Goal: Book appointment/travel/reservation

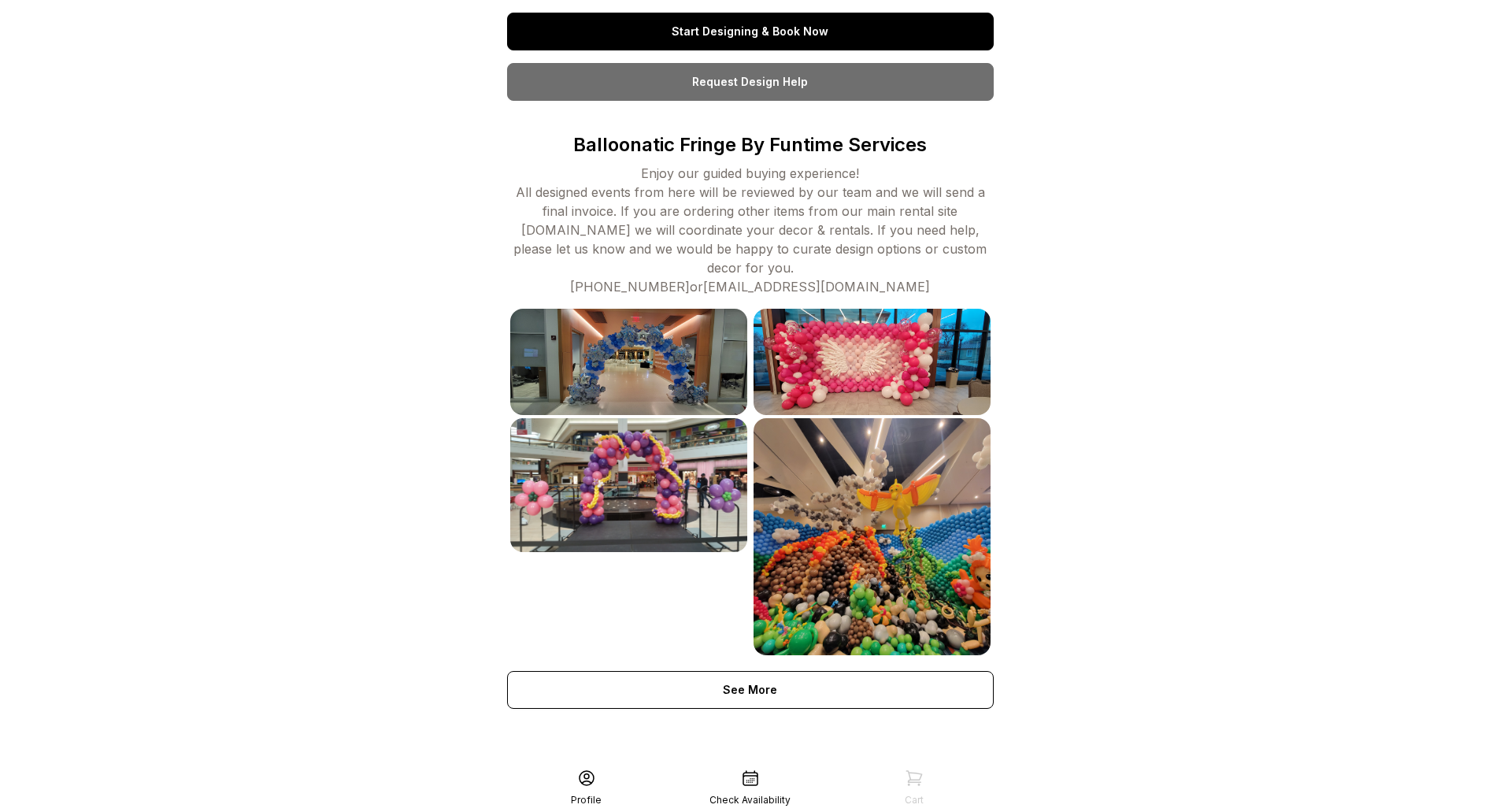
scroll to position [375, 0]
click at [738, 30] on link "Start Designing & Book Now" at bounding box center [750, 30] width 487 height 38
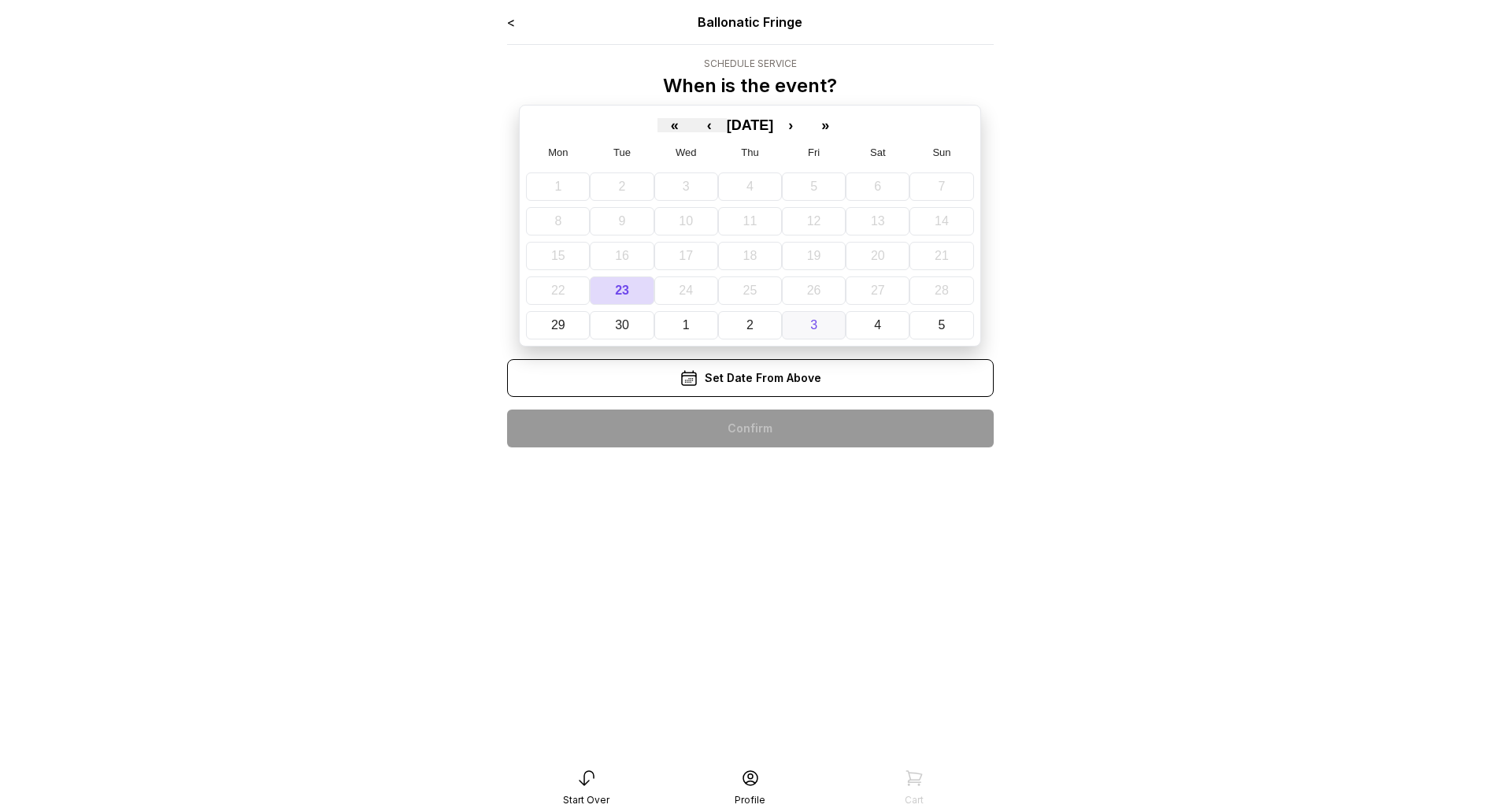
click at [816, 323] on abbr "3" at bounding box center [813, 324] width 7 height 13
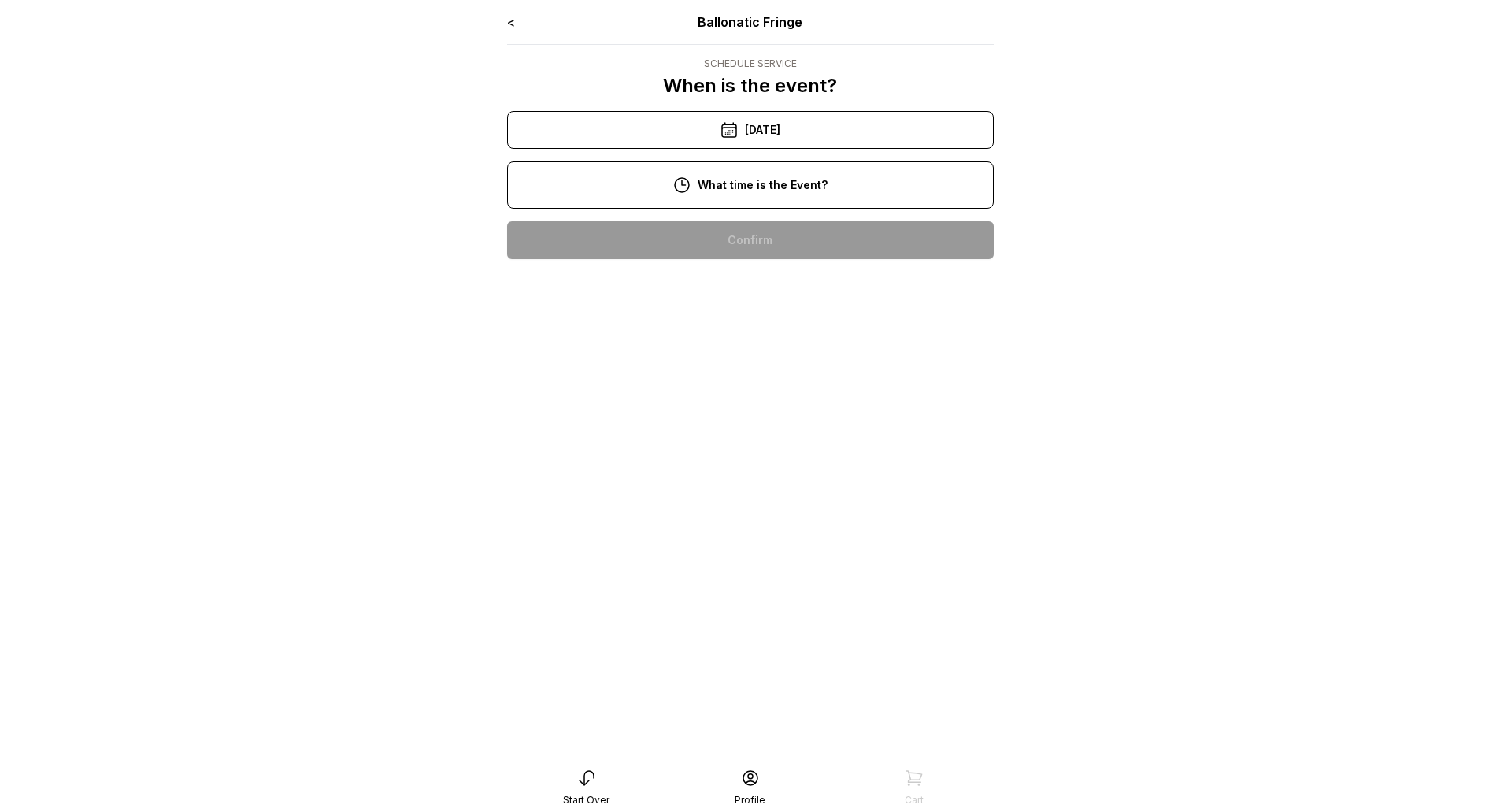
click at [787, 118] on div "[DATE]" at bounding box center [750, 130] width 487 height 38
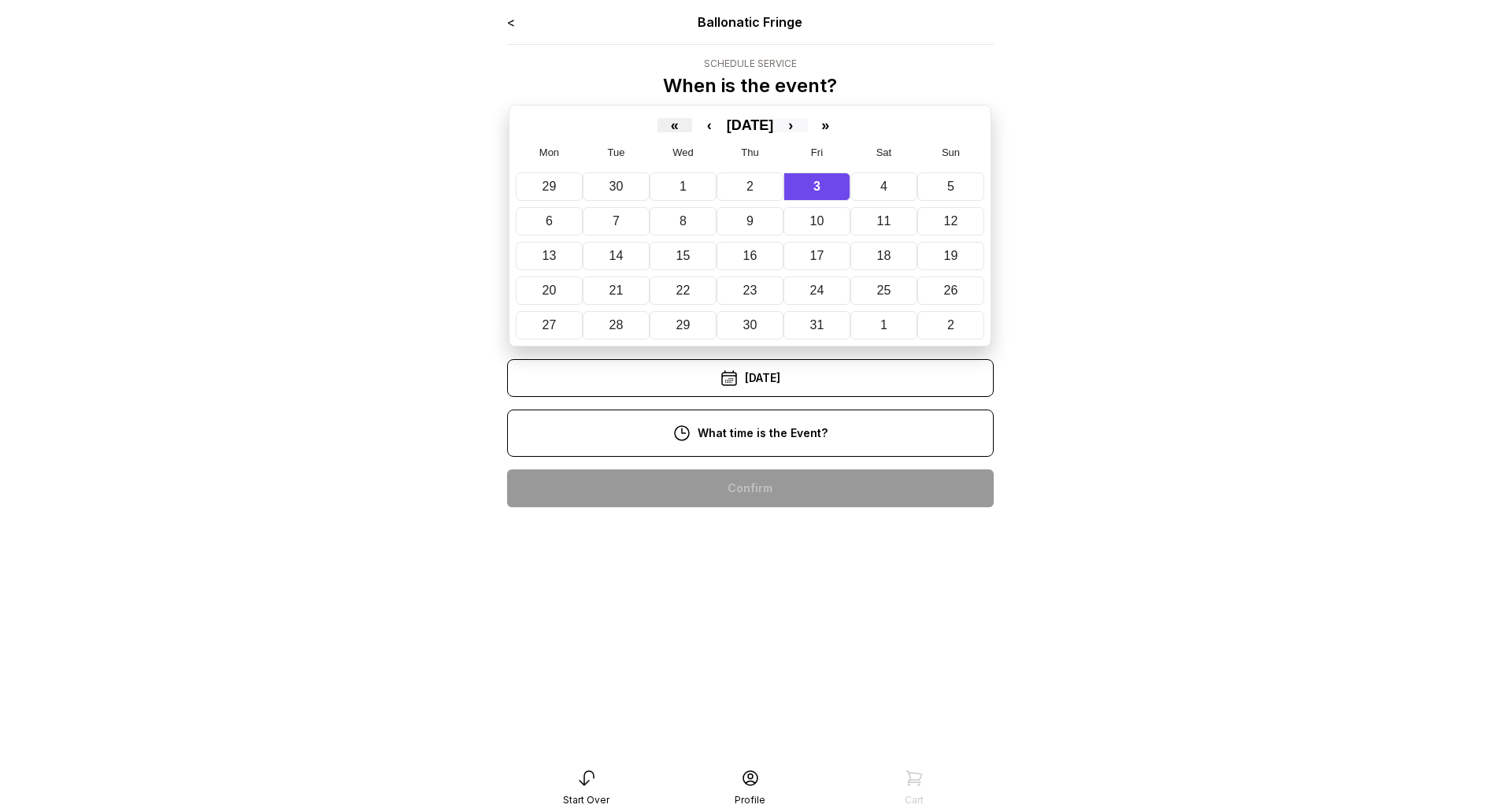
click at [808, 125] on button "›" at bounding box center [791, 125] width 35 height 14
click at [820, 266] on button "13" at bounding box center [818, 256] width 68 height 28
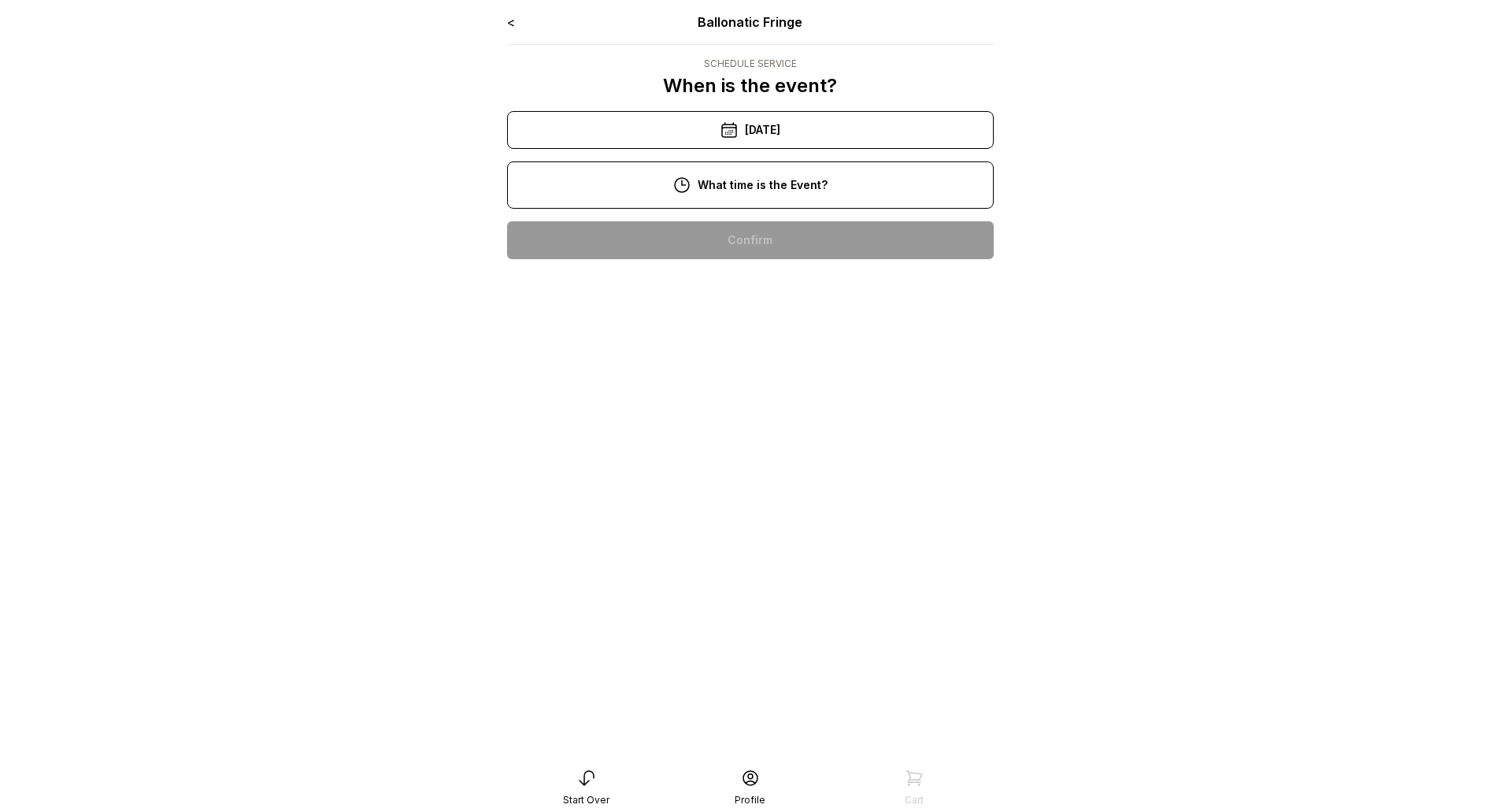
click at [750, 492] on div "3:00 pm" at bounding box center [751, 492] width 462 height 38
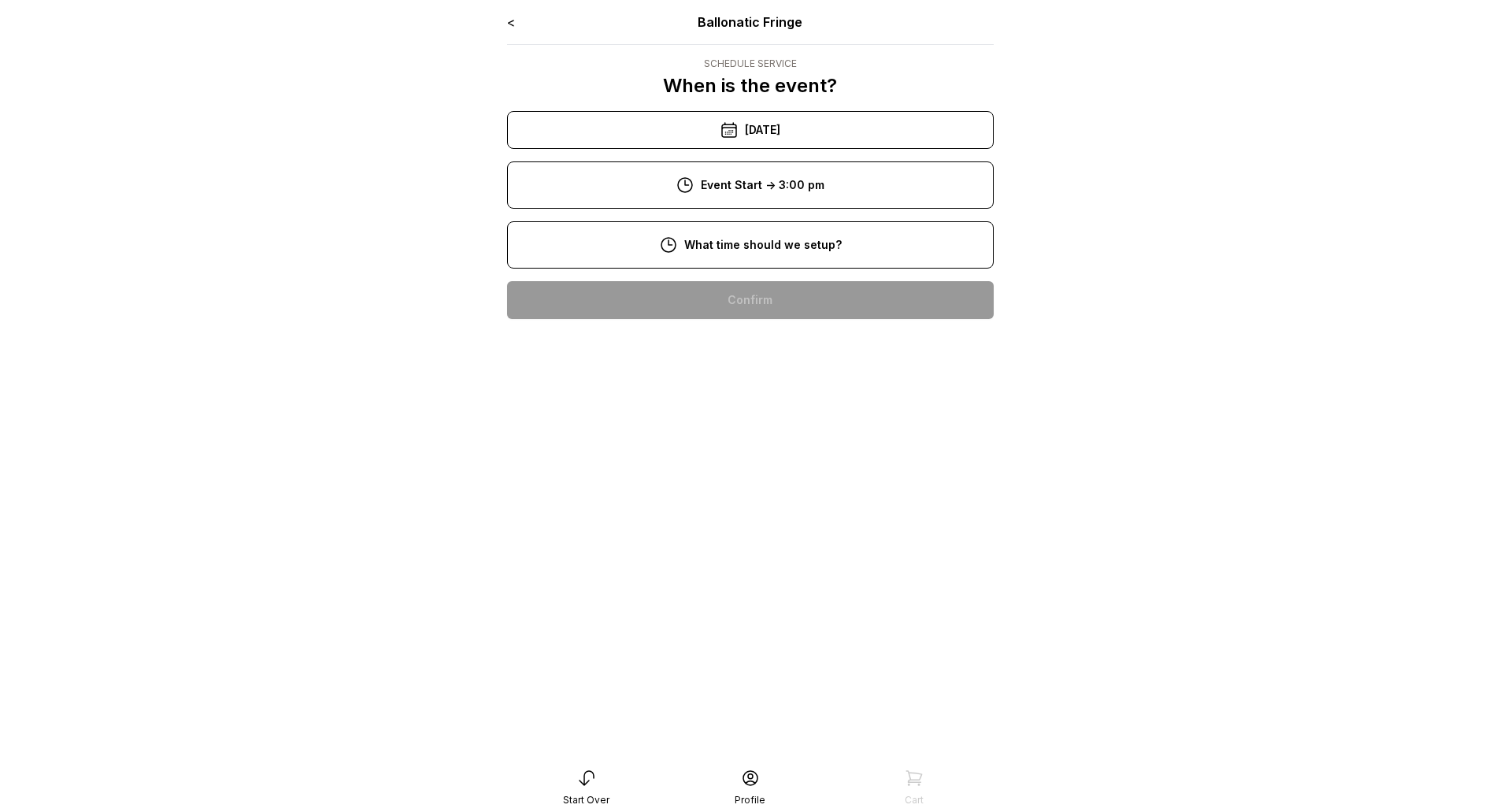
click at [746, 303] on div "8:00 am" at bounding box center [751, 300] width 462 height 38
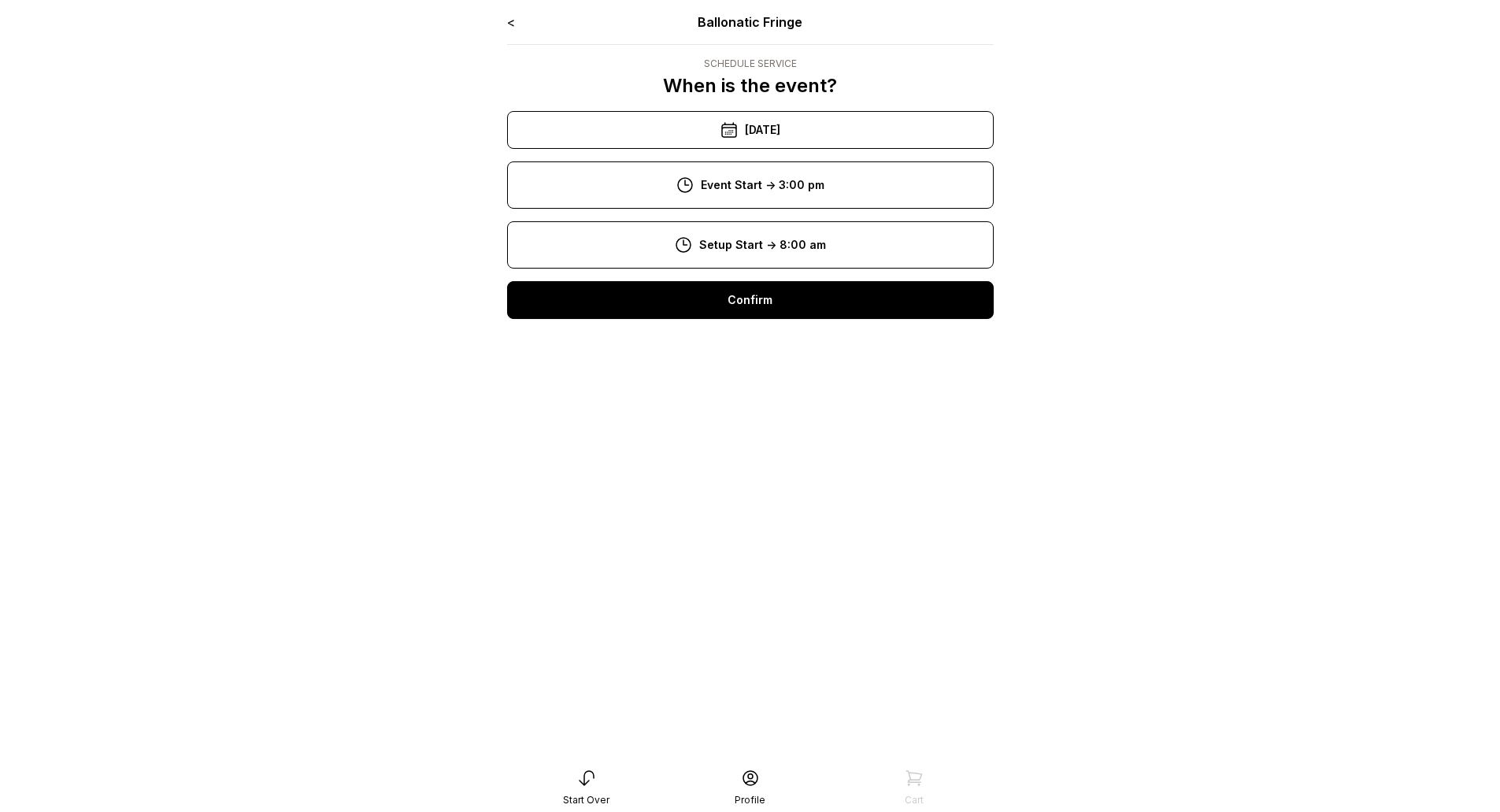
click at [738, 301] on div "Confirm" at bounding box center [750, 300] width 487 height 38
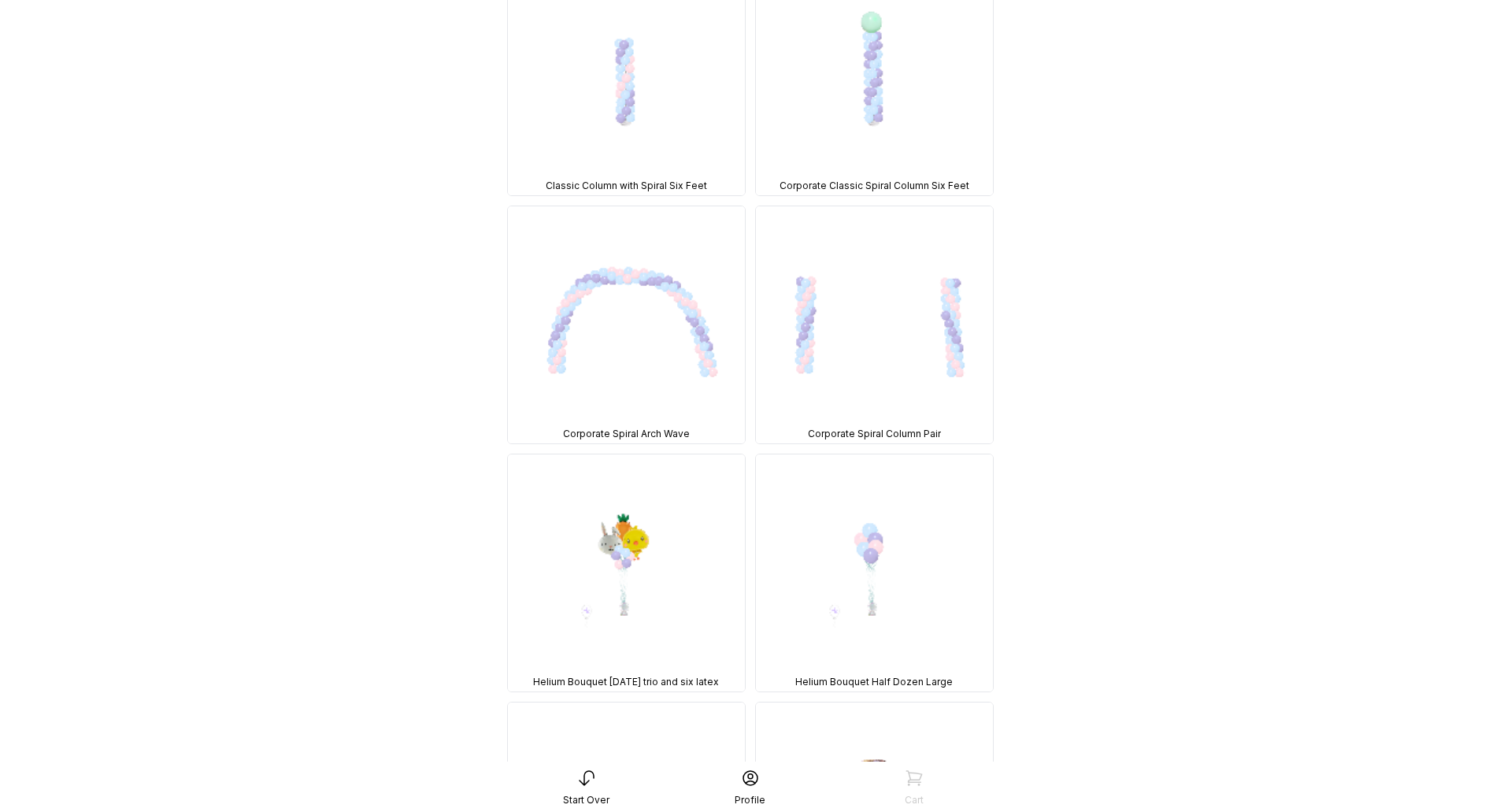
scroll to position [23693, 0]
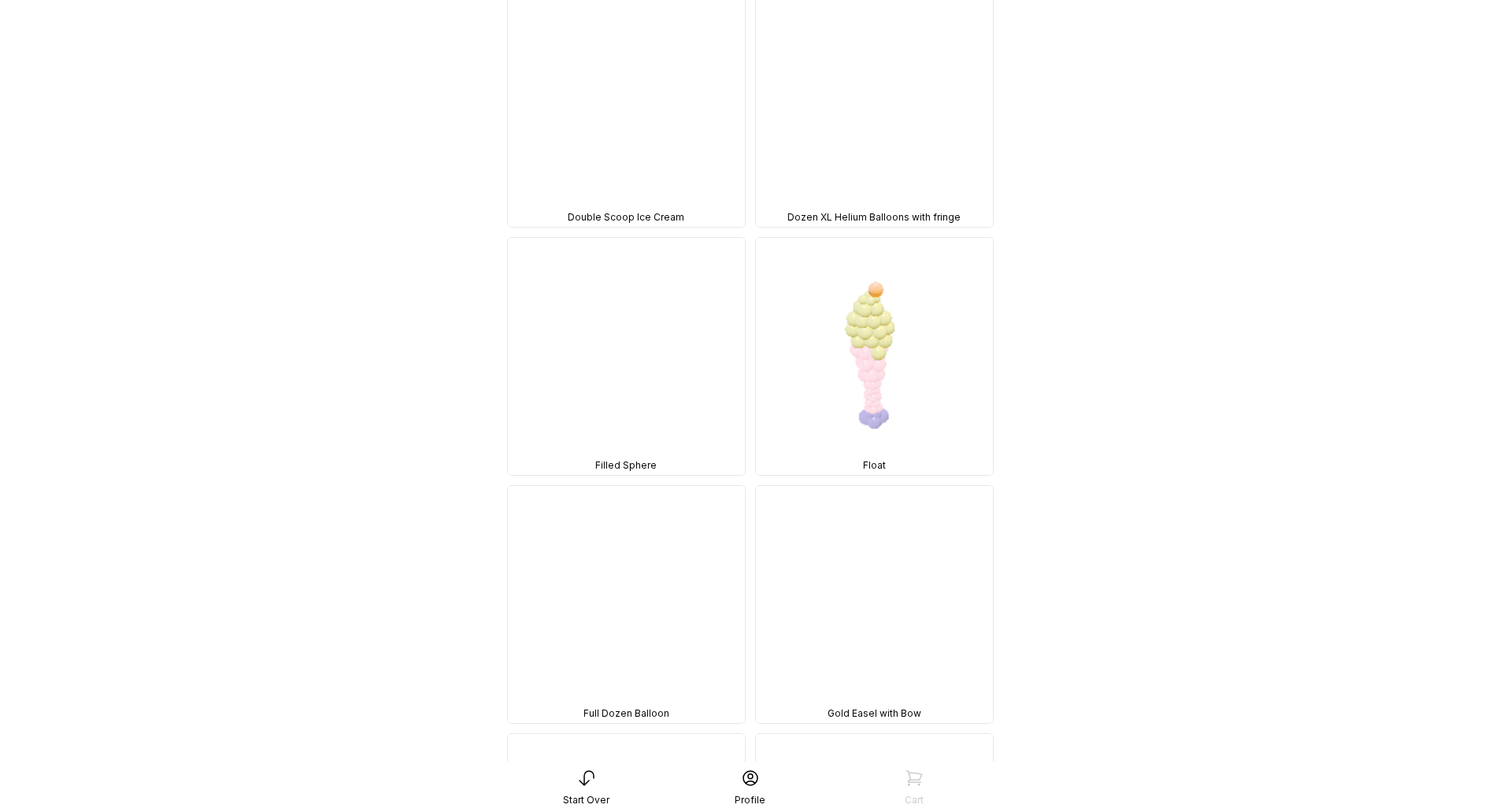
scroll to position [25896, 0]
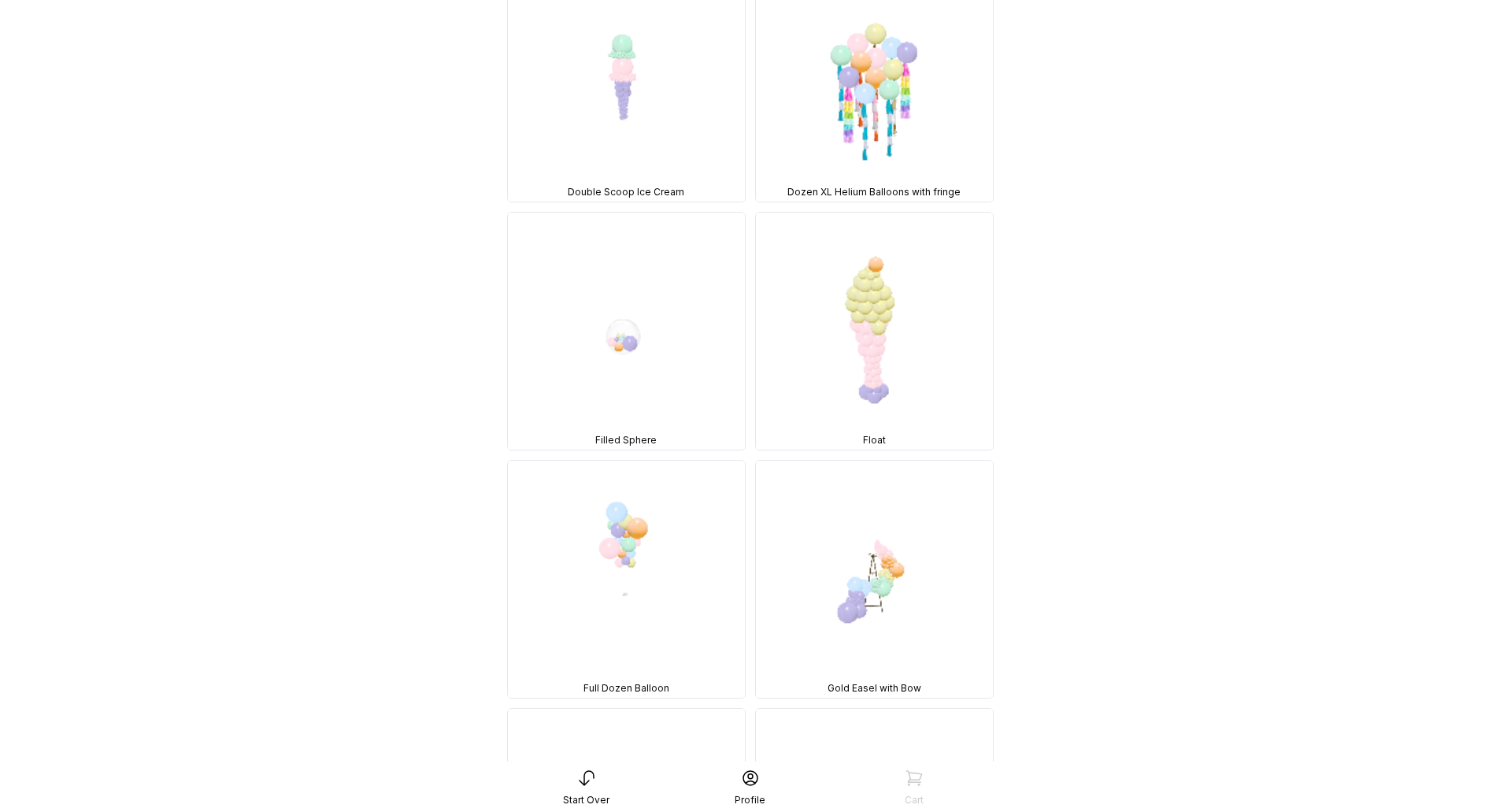
click at [624, 72] on img at bounding box center [626, 83] width 237 height 237
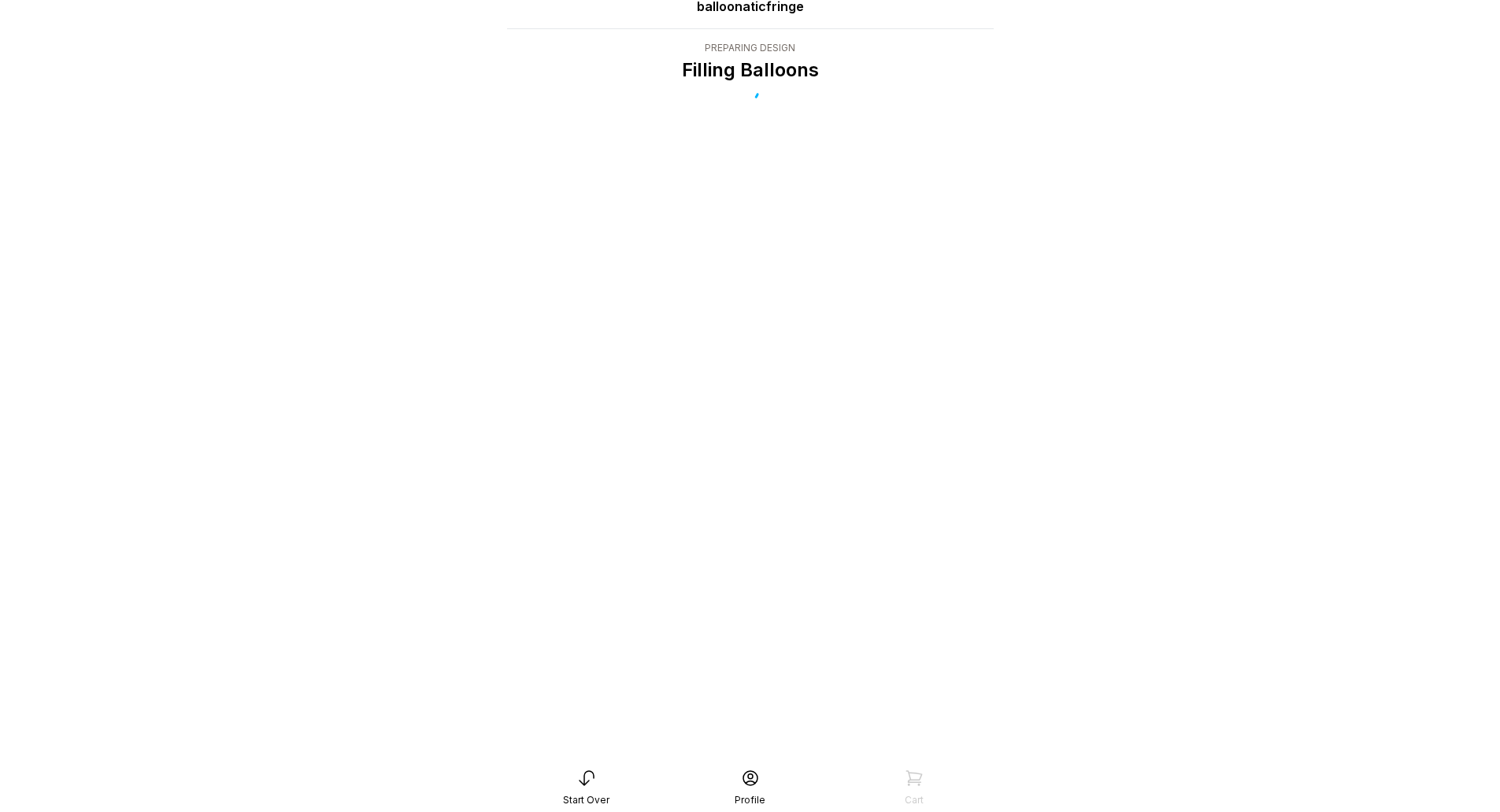
scroll to position [0, 0]
